Goal: Task Accomplishment & Management: Manage account settings

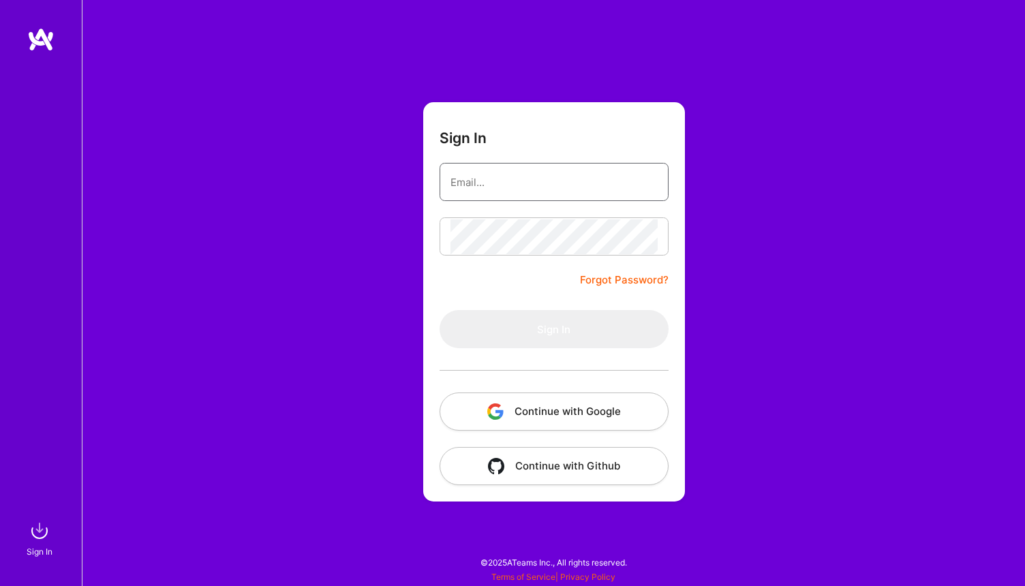
click at [562, 170] on input "email" at bounding box center [554, 182] width 207 height 35
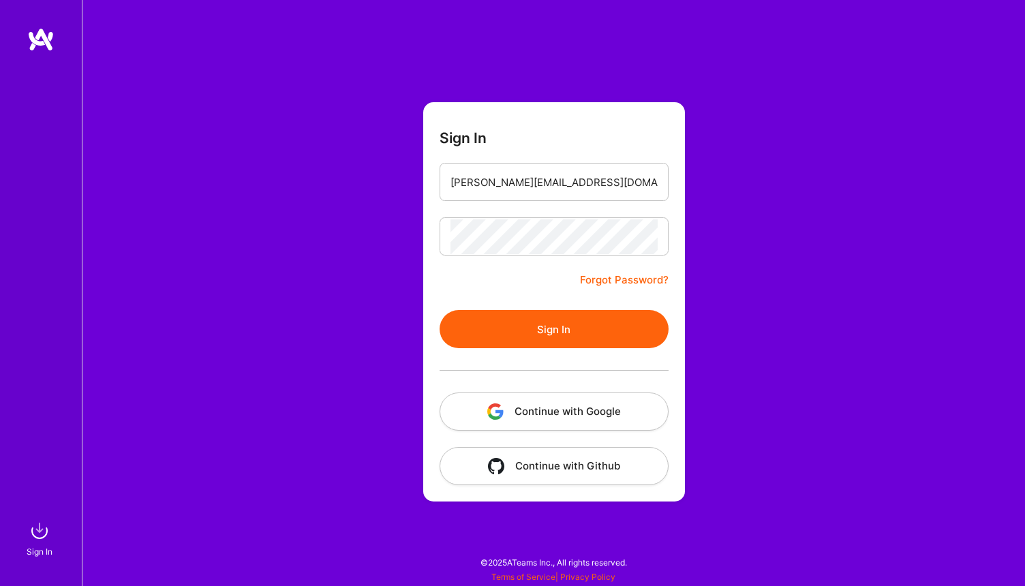
click at [563, 331] on button "Sign In" at bounding box center [554, 329] width 229 height 38
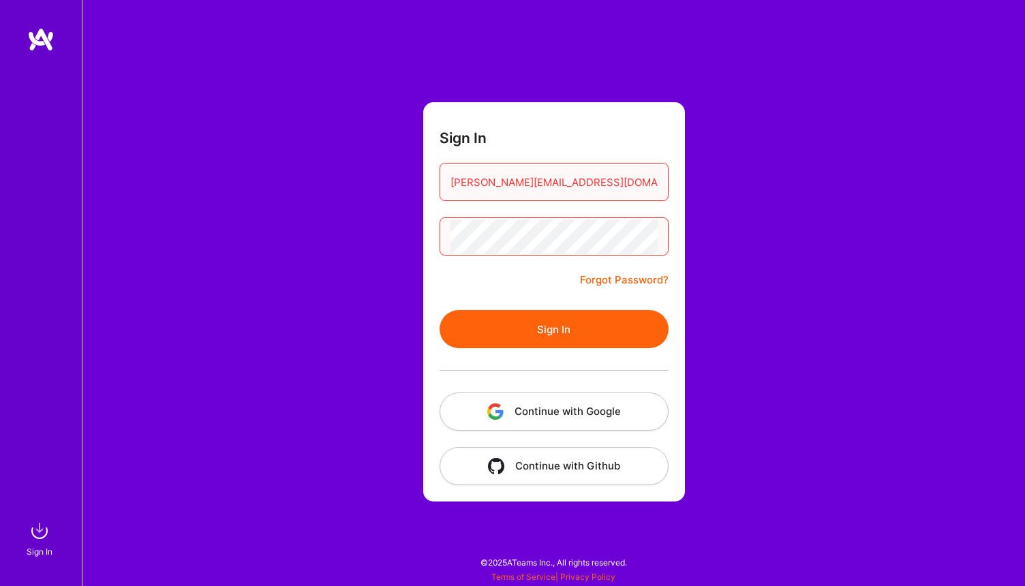
drag, startPoint x: 487, startPoint y: 185, endPoint x: 415, endPoint y: 181, distance: 73.1
click at [415, 181] on div "Sign In [PERSON_NAME][EMAIL_ADDRESS][DOMAIN_NAME] Forgot Password? Sign In Cont…" at bounding box center [554, 293] width 944 height 586
type input "[EMAIL_ADDRESS][DOMAIN_NAME]"
click at [440, 310] on button "Sign In" at bounding box center [554, 329] width 229 height 38
click at [605, 322] on button "Sign In" at bounding box center [554, 329] width 229 height 38
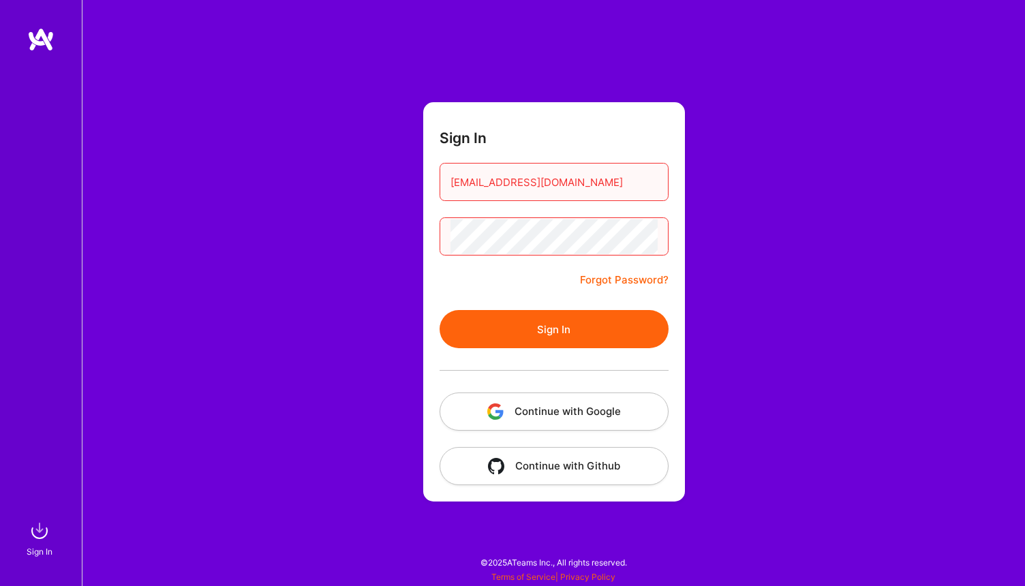
click at [424, 237] on form "Sign In [EMAIL_ADDRESS][DOMAIN_NAME] Forgot Password? Sign In Continue with Goo…" at bounding box center [554, 302] width 262 height 400
click at [541, 318] on button "Sign In" at bounding box center [554, 329] width 229 height 38
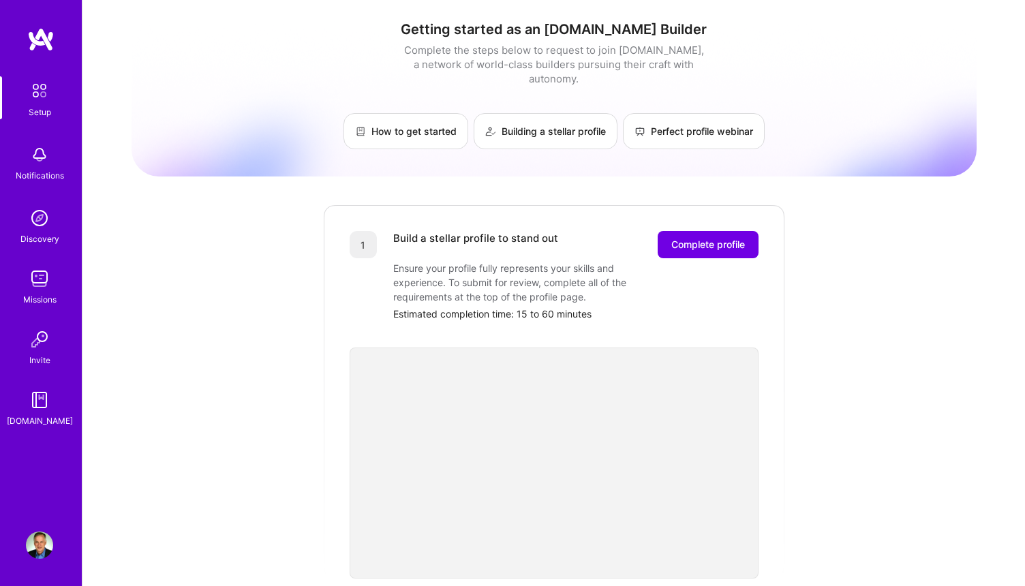
click at [43, 86] on img at bounding box center [39, 90] width 29 height 29
click at [44, 86] on img at bounding box center [39, 90] width 29 height 29
click at [39, 35] on img at bounding box center [40, 39] width 27 height 25
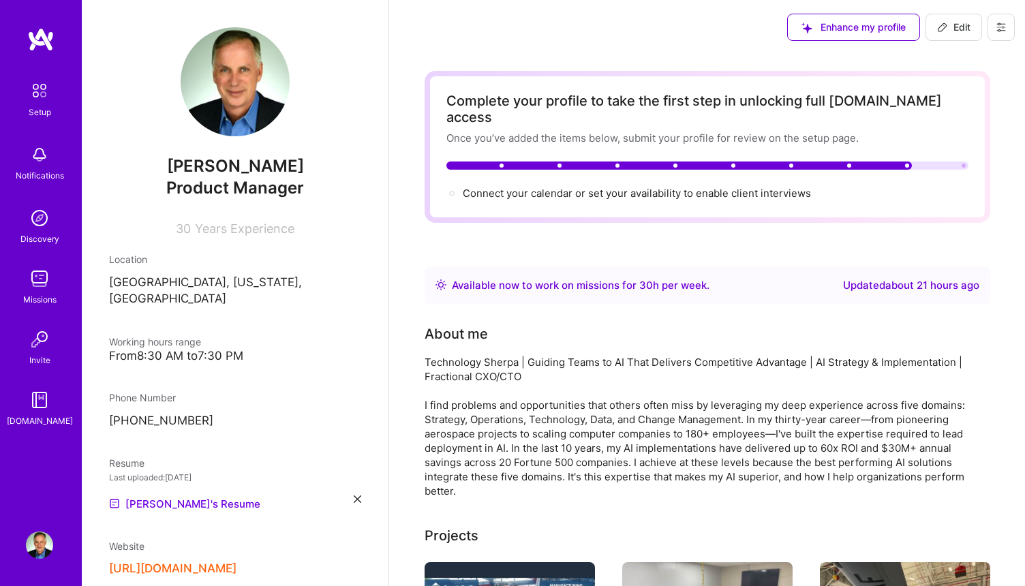
click at [960, 31] on span "Edit" at bounding box center [953, 27] width 33 height 14
select select "US"
select select "Right Now"
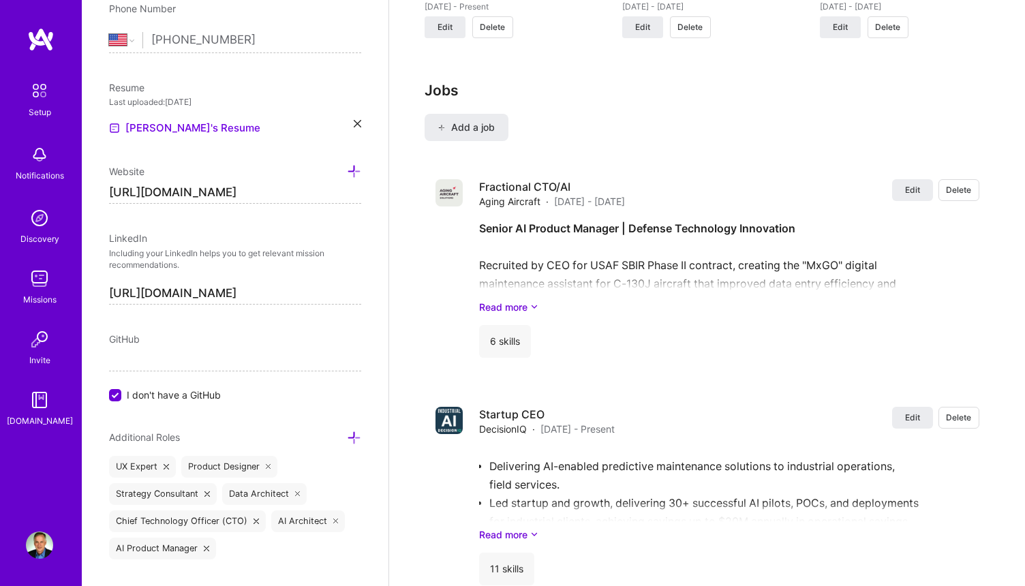
scroll to position [1366, 0]
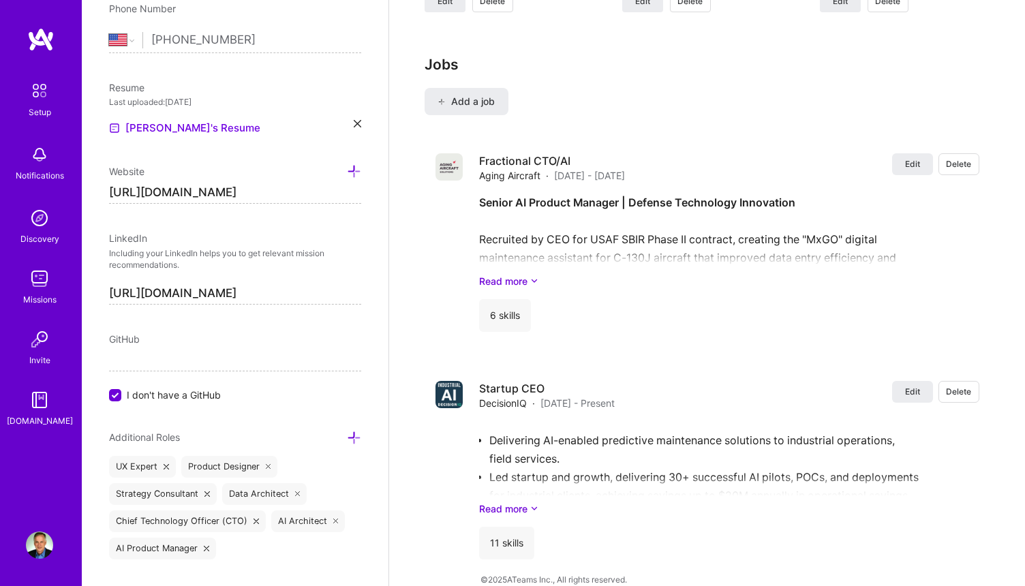
click at [34, 396] on img at bounding box center [39, 400] width 27 height 27
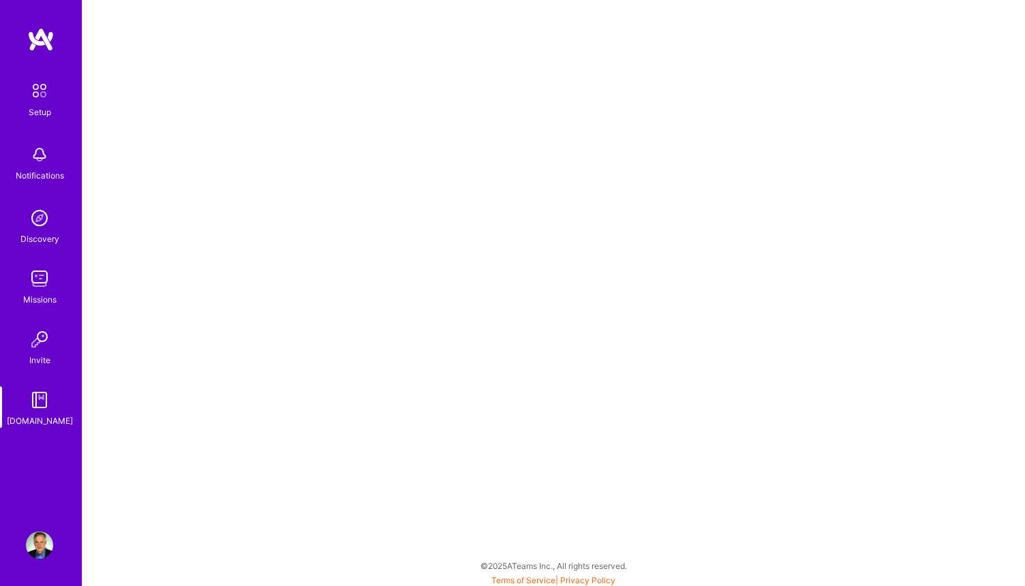
click at [40, 337] on img at bounding box center [39, 339] width 27 height 27
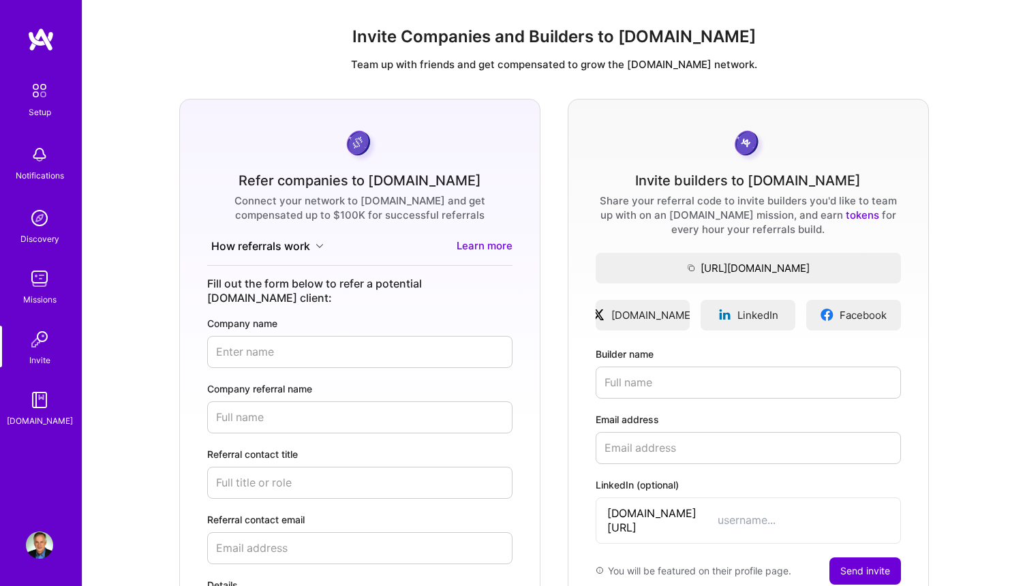
click at [34, 271] on img at bounding box center [39, 278] width 27 height 27
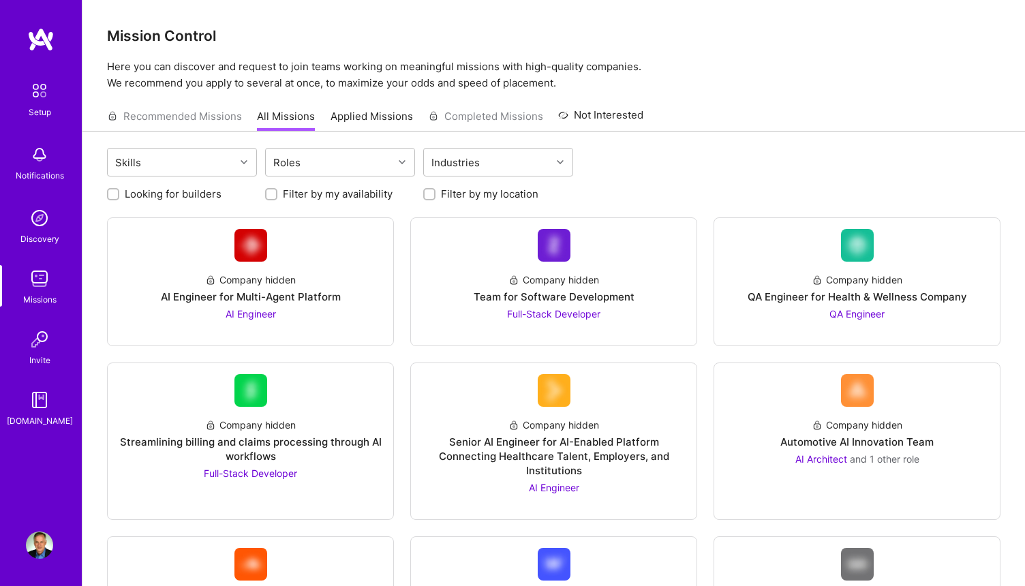
click at [39, 160] on img at bounding box center [39, 154] width 27 height 27
click at [37, 87] on img at bounding box center [39, 90] width 29 height 29
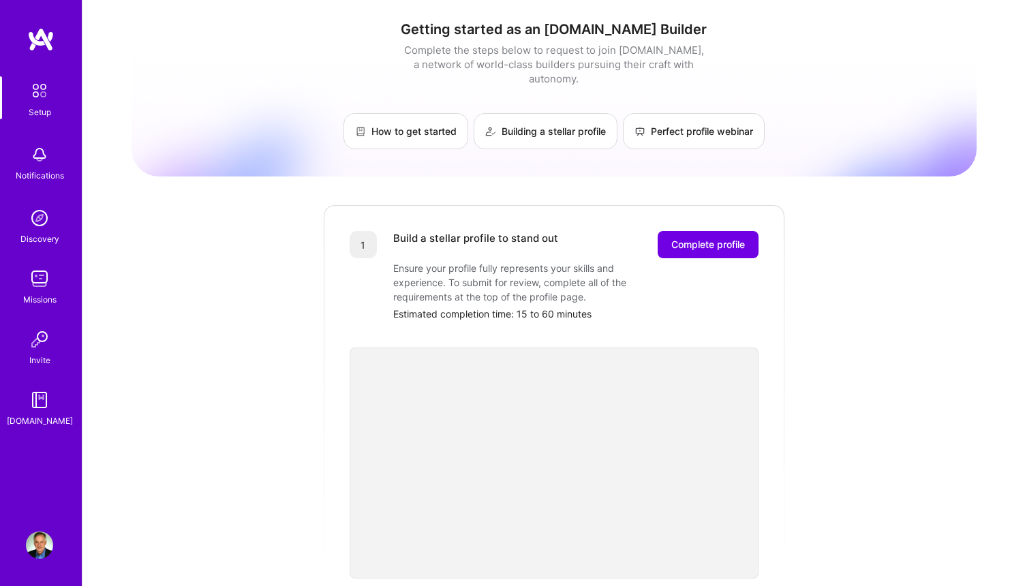
click at [39, 41] on img at bounding box center [40, 39] width 27 height 25
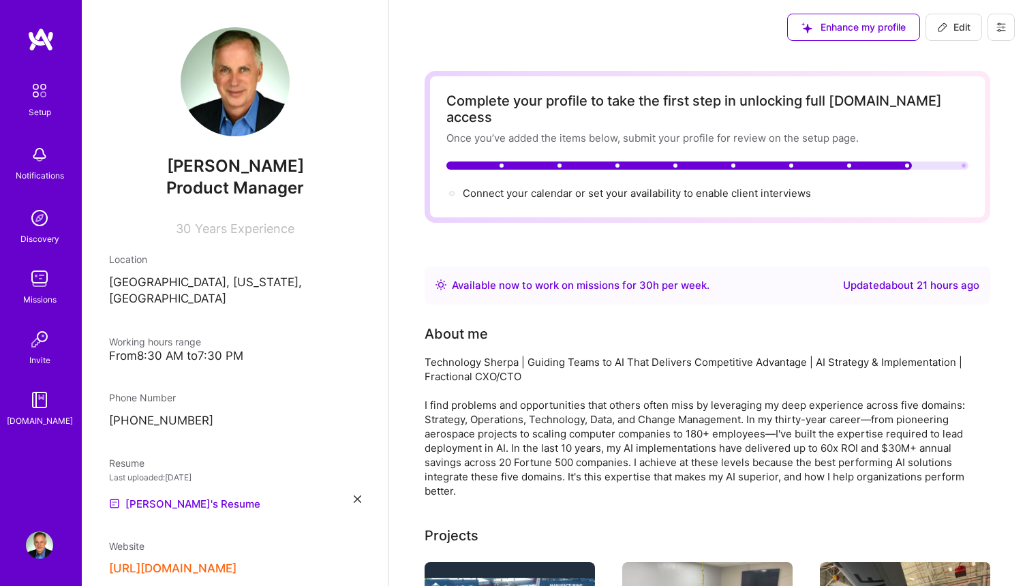
scroll to position [3, 0]
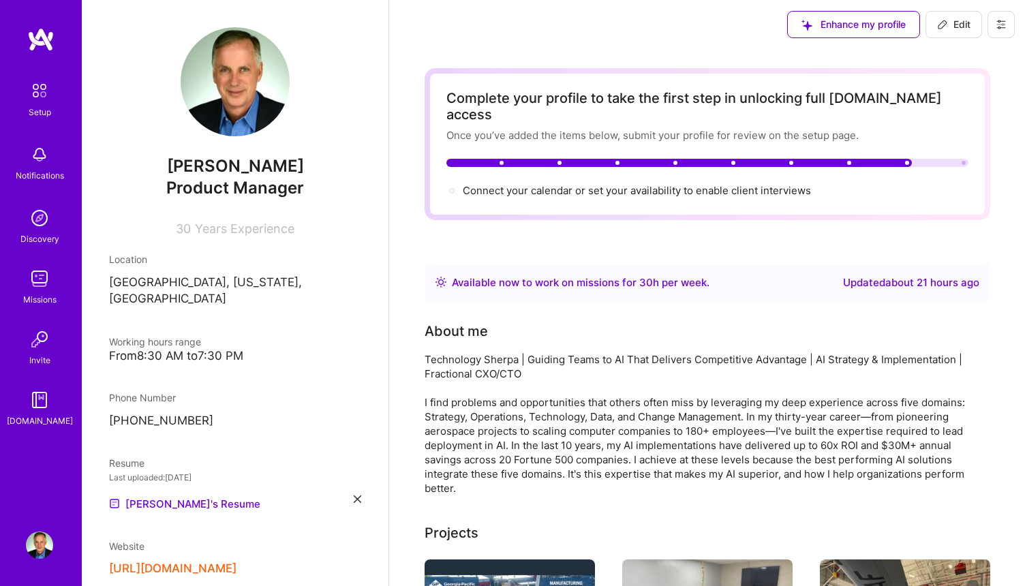
click at [995, 27] on button at bounding box center [1001, 24] width 27 height 27
click at [966, 50] on button "Settings" at bounding box center [964, 55] width 102 height 35
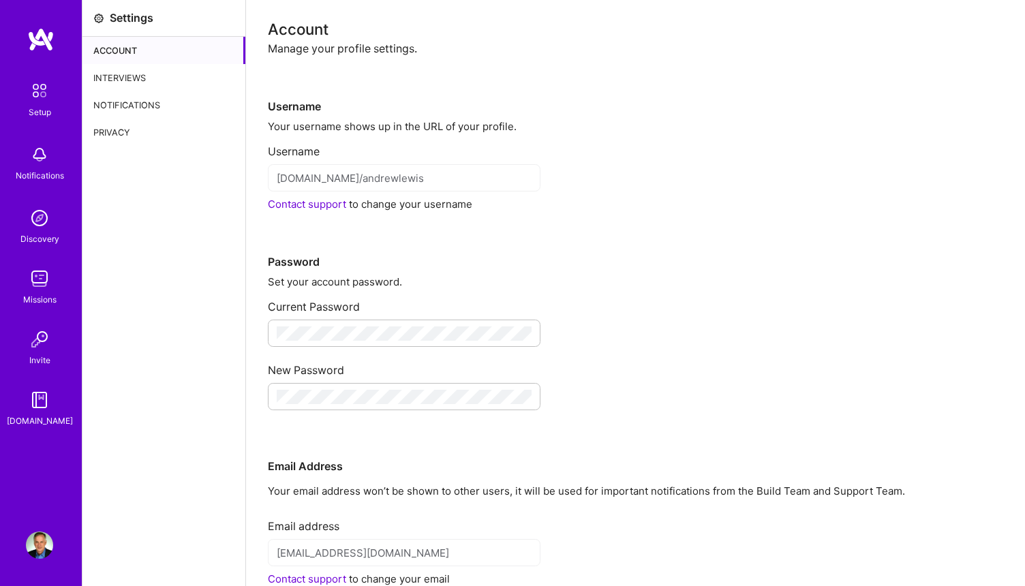
click at [152, 71] on div "Interviews" at bounding box center [163, 77] width 163 height 27
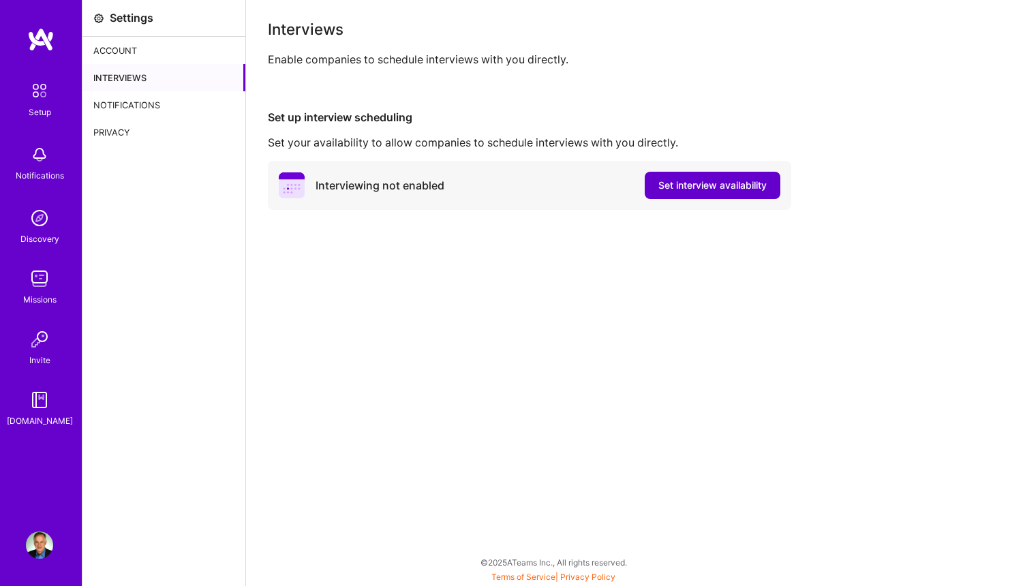
click at [667, 181] on span "Set interview availability" at bounding box center [713, 186] width 108 height 14
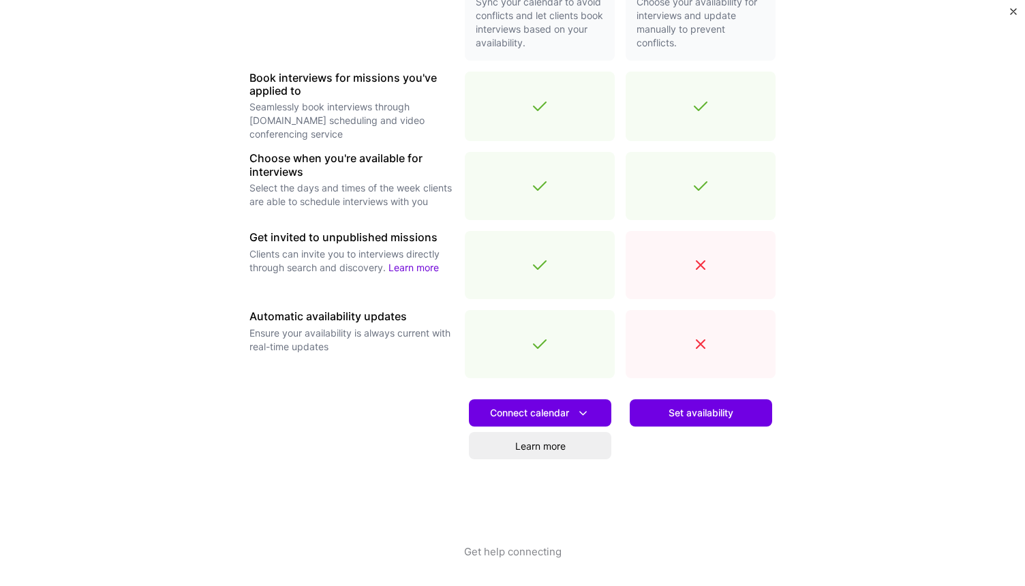
scroll to position [369, 0]
click at [534, 407] on span "Connect calendar" at bounding box center [540, 413] width 100 height 14
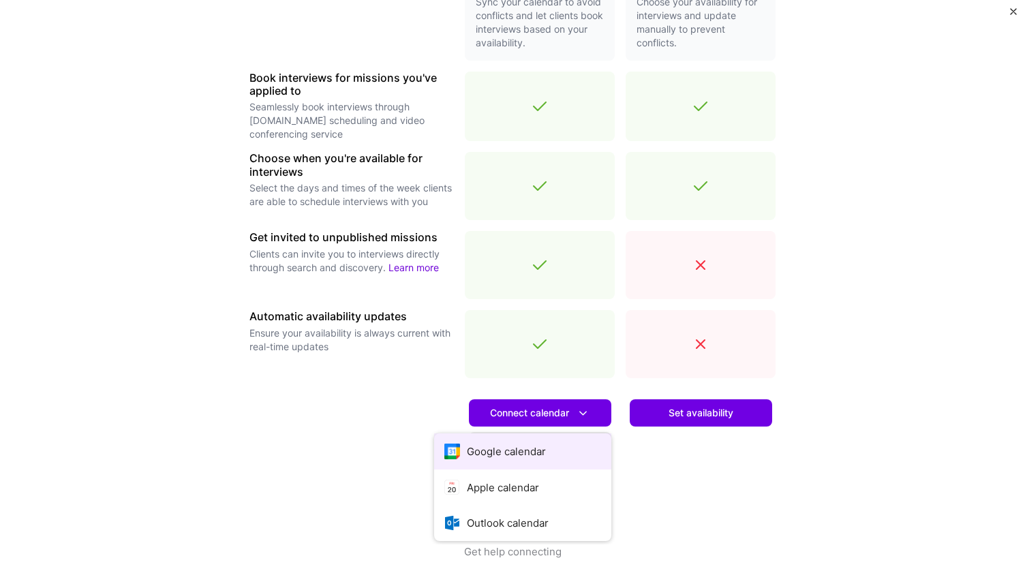
click at [521, 445] on button "Google calendar" at bounding box center [522, 452] width 177 height 36
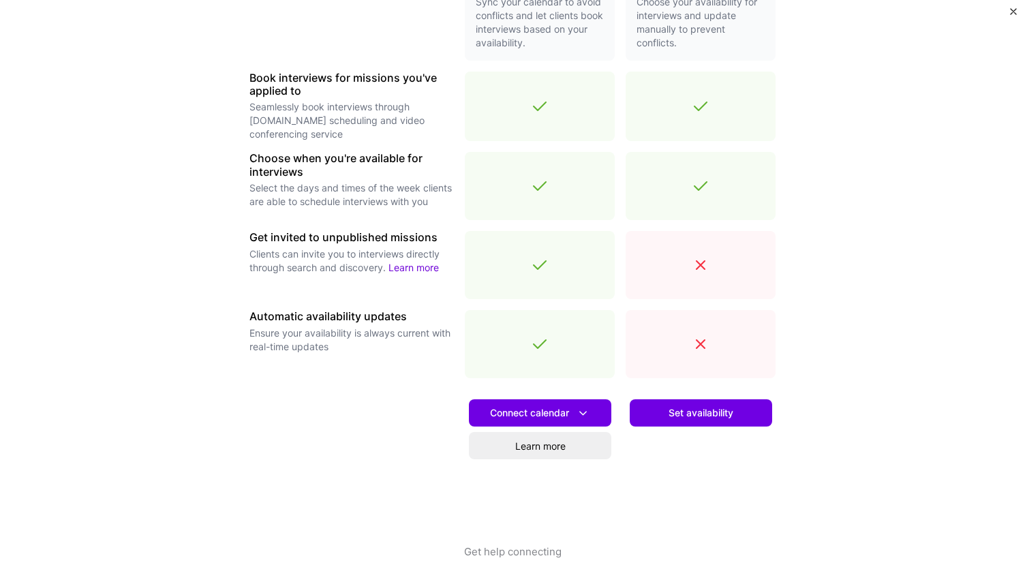
scroll to position [367, 0]
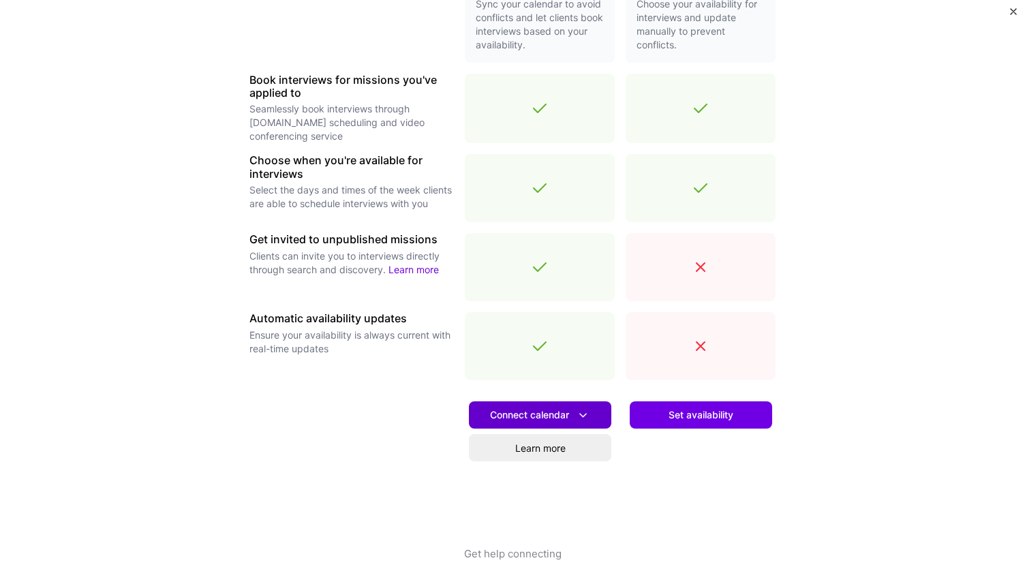
click at [542, 411] on span "Connect calendar" at bounding box center [540, 415] width 100 height 14
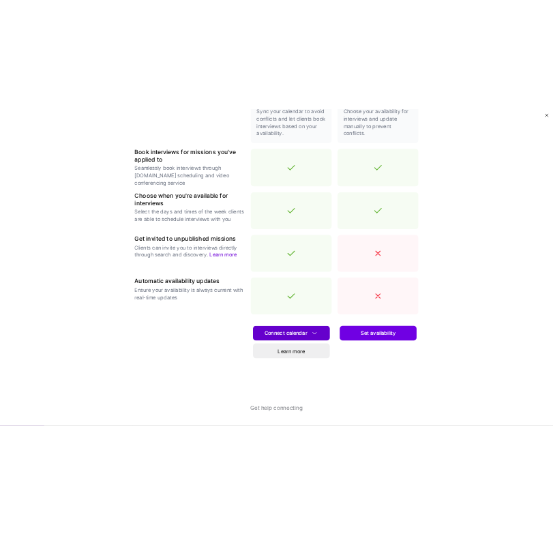
scroll to position [363, 0]
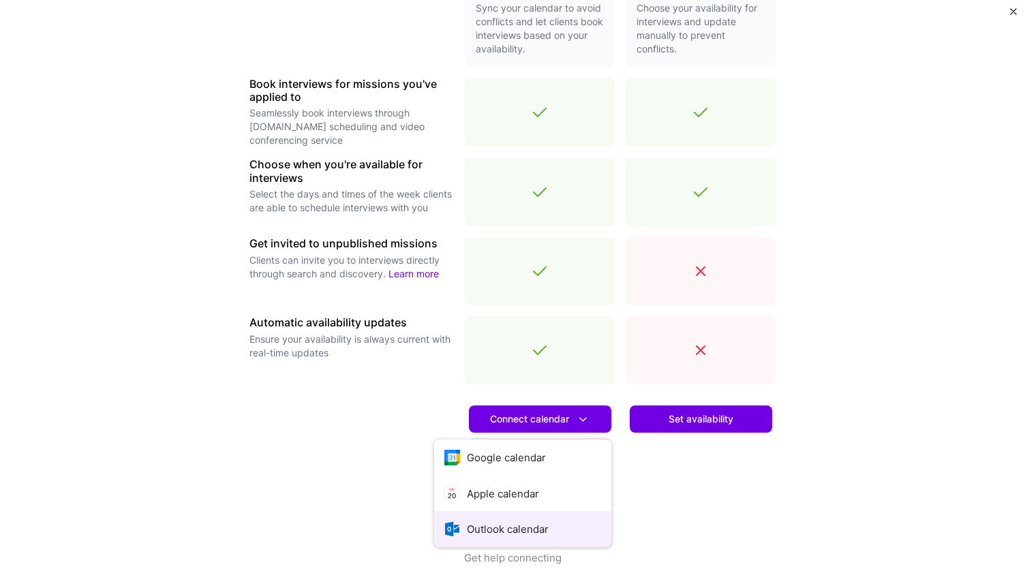
click at [483, 519] on button "Outlook calendar" at bounding box center [522, 529] width 177 height 36
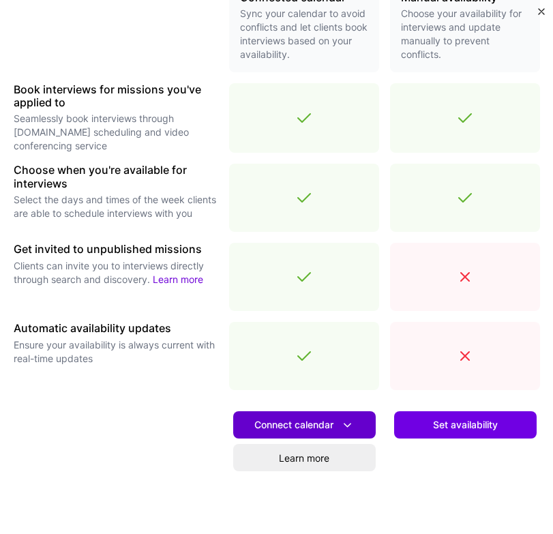
click at [319, 424] on span "Connect calendar" at bounding box center [304, 425] width 100 height 14
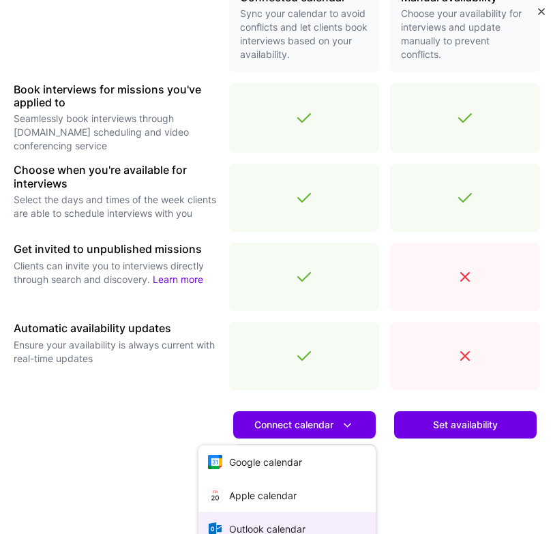
click at [277, 515] on button "Outlook calendar" at bounding box center [286, 528] width 177 height 33
